Goal: Answer question/provide support

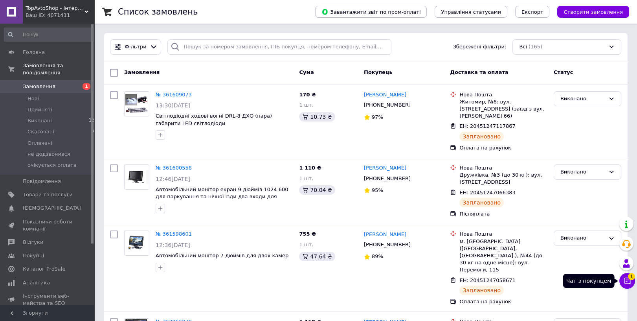
click at [626, 282] on icon at bounding box center [627, 281] width 8 height 8
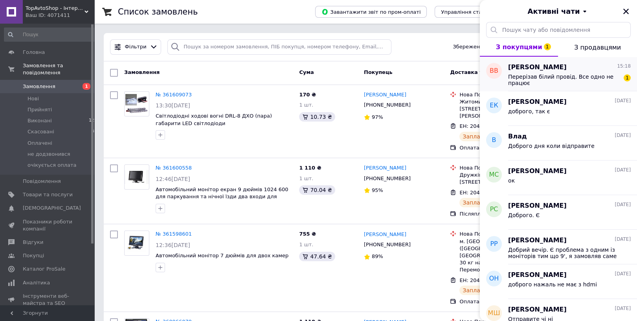
click at [562, 72] on div "Перерізав білий провід. Все одно не працює 1" at bounding box center [569, 79] width 123 height 14
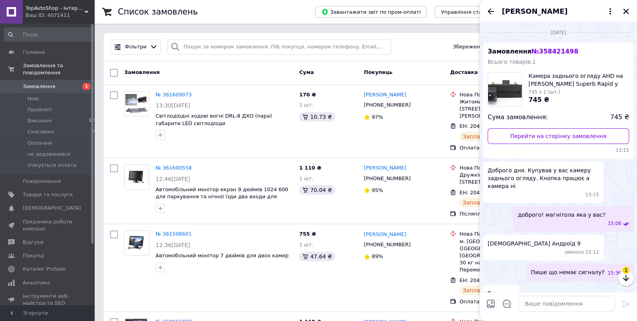
scroll to position [145, 0]
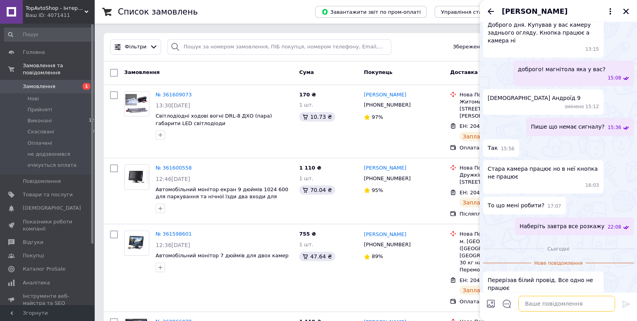
click at [534, 300] on textarea at bounding box center [567, 304] width 97 height 16
click at [536, 304] on textarea at bounding box center [567, 304] width 97 height 16
type textarea "м"
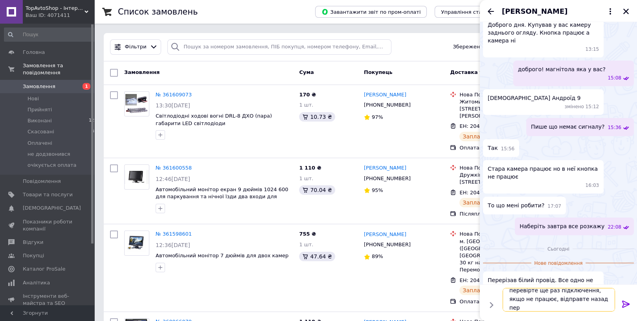
scroll to position [0, 0]
type textarea "перевірте ще раз підключення, якщо не працює, відправте назад перевірю у себе"
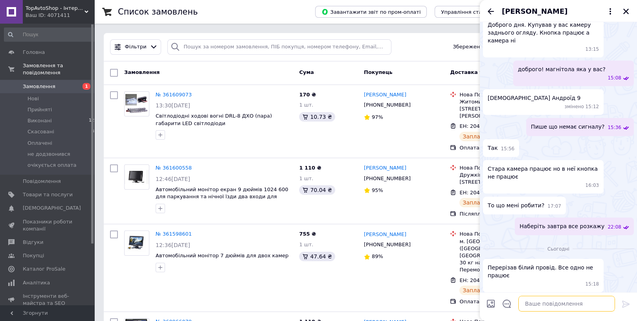
scroll to position [169, 0]
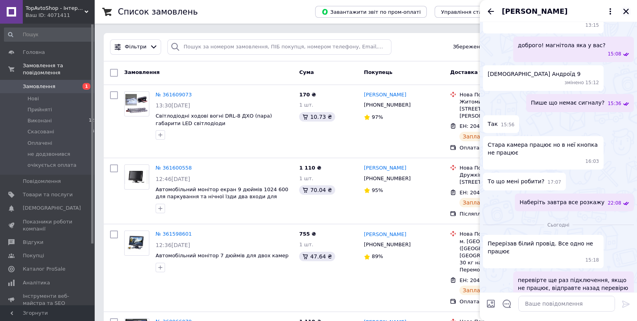
click at [625, 11] on icon "Закрити" at bounding box center [626, 12] width 6 height 6
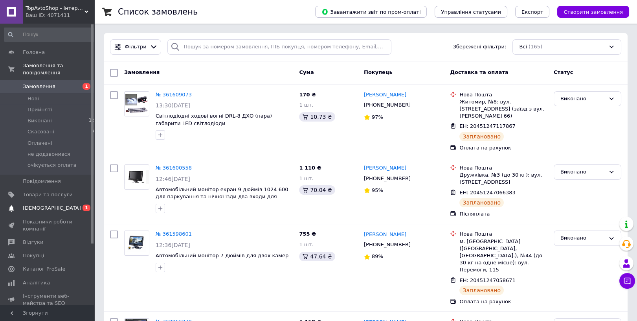
click at [73, 201] on link "Сповіщення 0 1" at bounding box center [51, 207] width 102 height 13
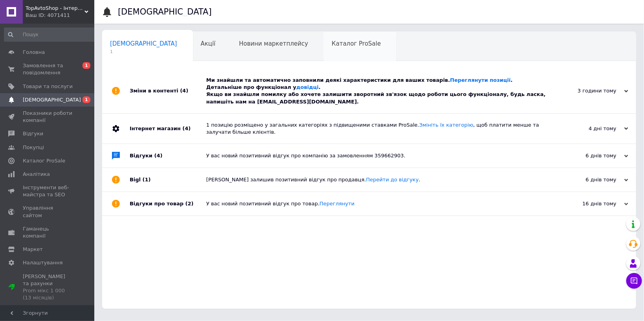
click at [324, 35] on div "Каталог ProSale 0" at bounding box center [360, 47] width 73 height 30
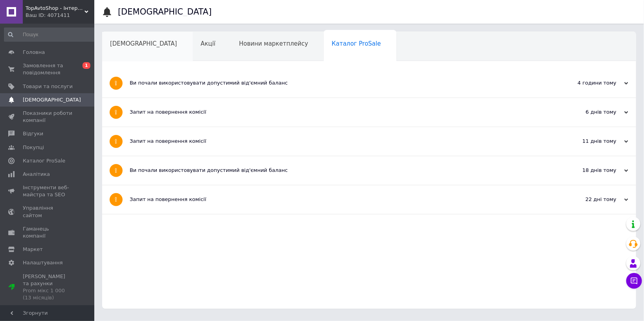
click at [129, 46] on span "[DEMOGRAPHIC_DATA]" at bounding box center [143, 43] width 67 height 7
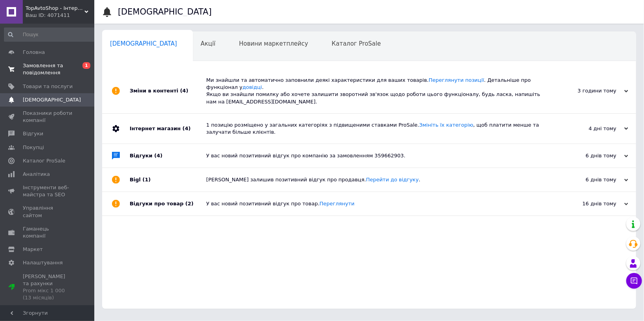
click at [46, 65] on span "Замовлення та повідомлення" at bounding box center [48, 69] width 50 height 14
